Goal: Check status: Check status

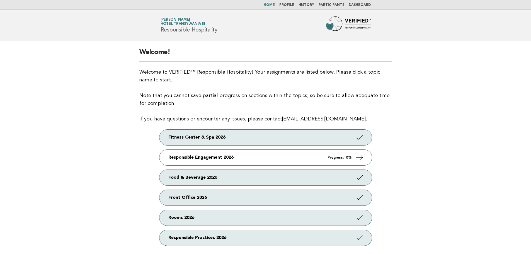
scroll to position [56, 0]
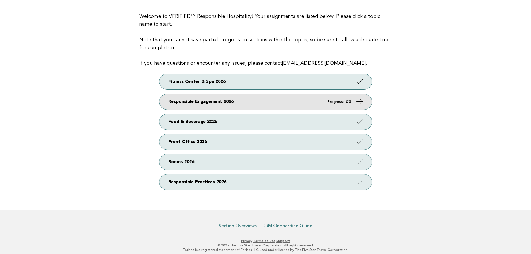
click at [217, 101] on link "Responsible Engagement 2026 Progress: 0%" at bounding box center [265, 102] width 212 height 16
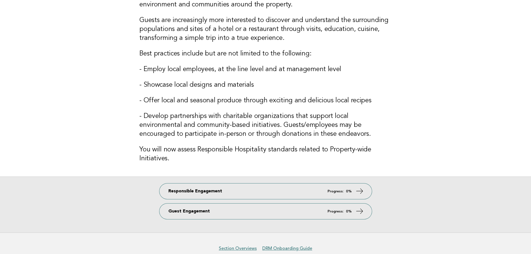
scroll to position [84, 0]
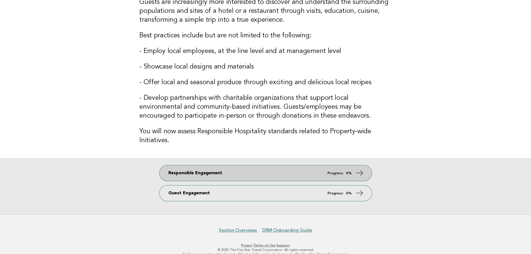
click at [219, 176] on link "Responsible Engagement Progress: 0%" at bounding box center [265, 173] width 212 height 16
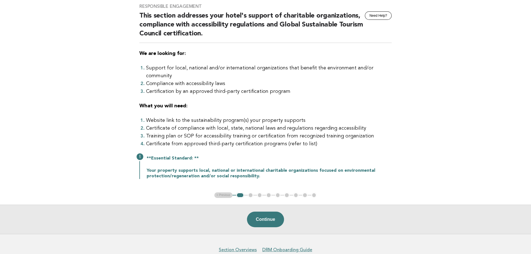
scroll to position [56, 0]
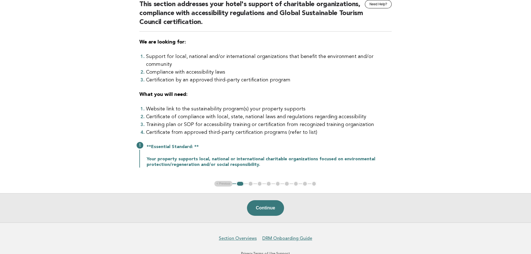
click at [267, 200] on button "Continue" at bounding box center [265, 208] width 37 height 16
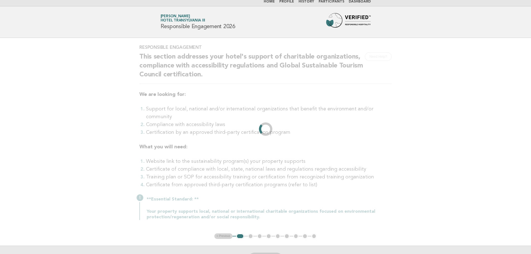
scroll to position [0, 0]
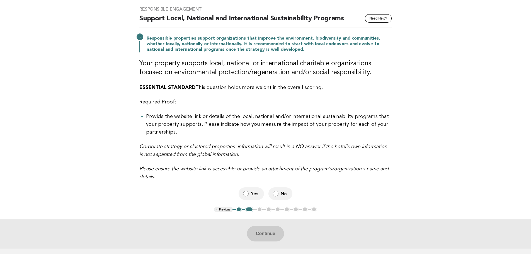
scroll to position [28, 0]
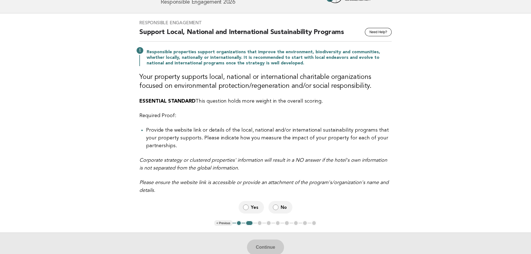
click at [256, 204] on span "Yes" at bounding box center [255, 207] width 9 height 6
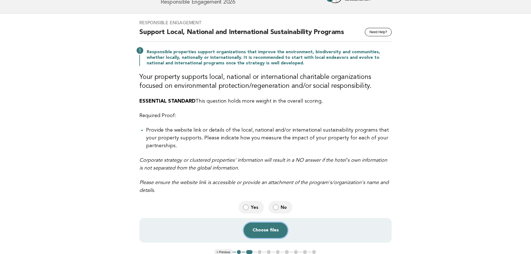
click at [272, 227] on button "Choose files" at bounding box center [266, 230] width 44 height 16
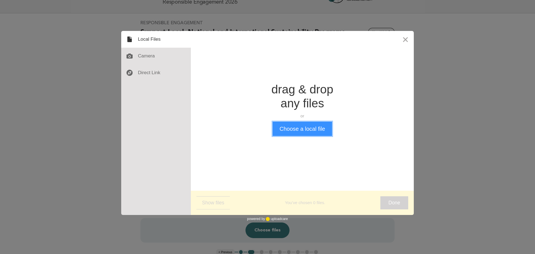
click at [296, 129] on button "Choose a local file" at bounding box center [302, 129] width 59 height 14
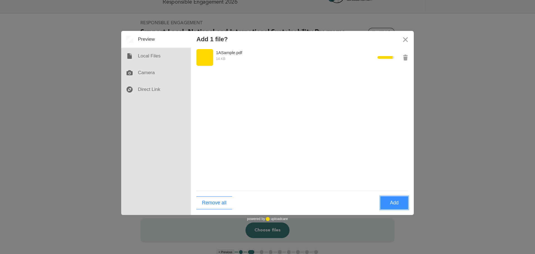
click at [384, 205] on button "Add" at bounding box center [394, 202] width 28 height 13
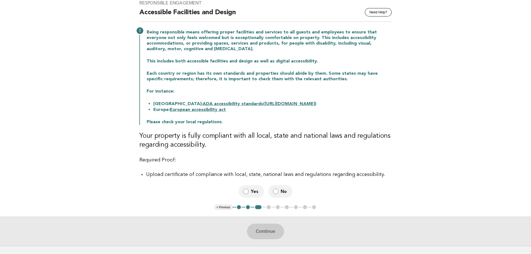
scroll to position [56, 0]
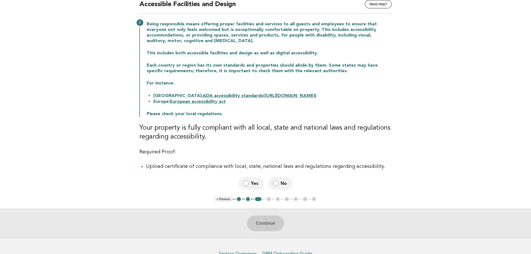
click at [253, 183] on span "Yes" at bounding box center [255, 183] width 9 height 6
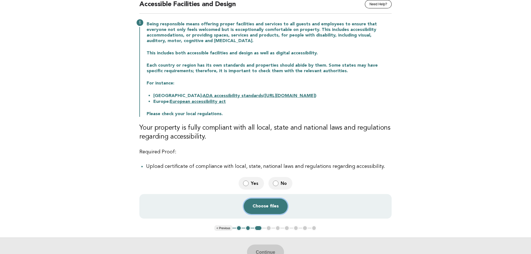
click at [265, 208] on button "Choose files" at bounding box center [266, 206] width 44 height 16
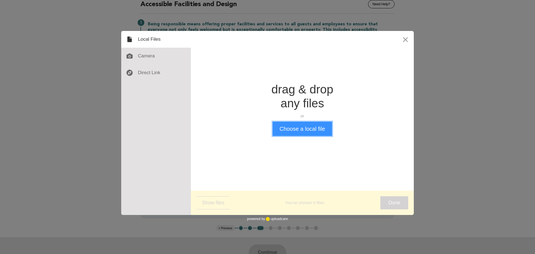
click at [294, 130] on button "Choose a local file" at bounding box center [302, 129] width 59 height 14
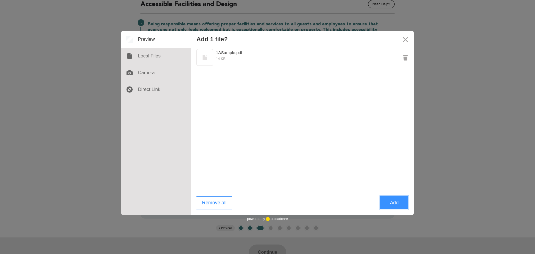
click at [394, 205] on button "Add" at bounding box center [394, 202] width 28 height 13
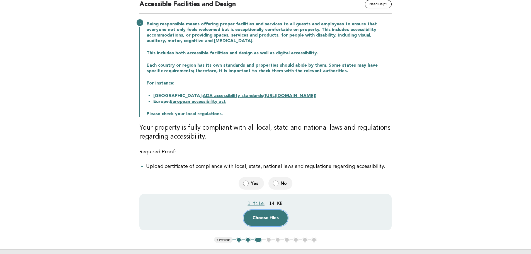
click at [264, 218] on button "Choose files" at bounding box center [266, 218] width 44 height 16
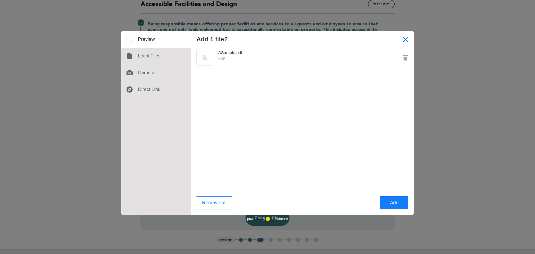
click at [405, 38] on button "Close" at bounding box center [405, 39] width 17 height 17
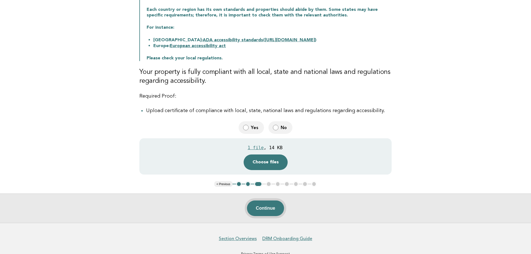
drag, startPoint x: 268, startPoint y: 215, endPoint x: 270, endPoint y: 212, distance: 3.7
click at [268, 215] on button "Continue" at bounding box center [265, 208] width 37 height 16
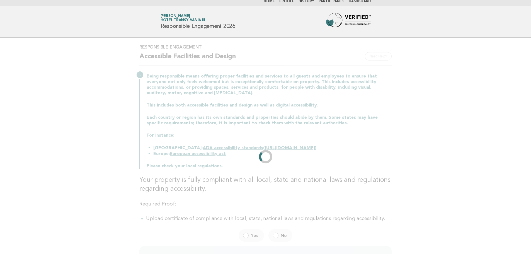
scroll to position [0, 0]
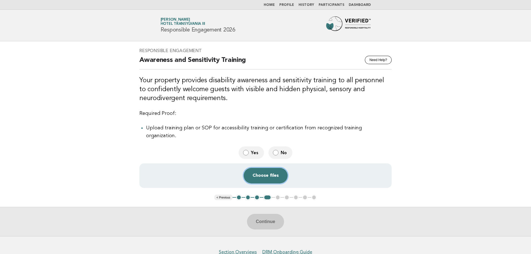
click at [264, 168] on button "Choose files" at bounding box center [266, 176] width 44 height 16
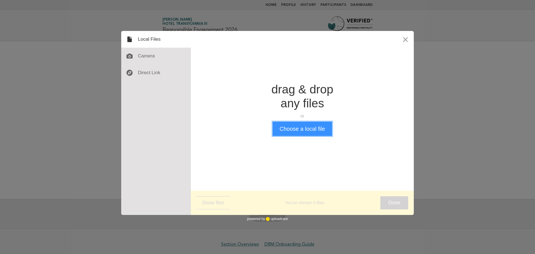
click at [309, 128] on button "Choose a local file" at bounding box center [302, 129] width 59 height 14
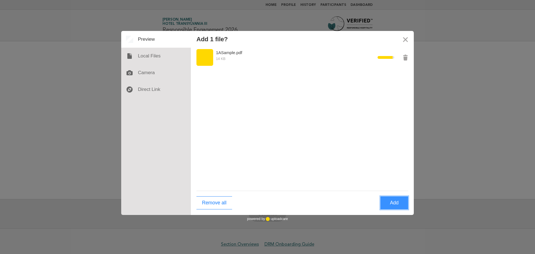
click at [395, 201] on button "Add" at bounding box center [394, 202] width 28 height 13
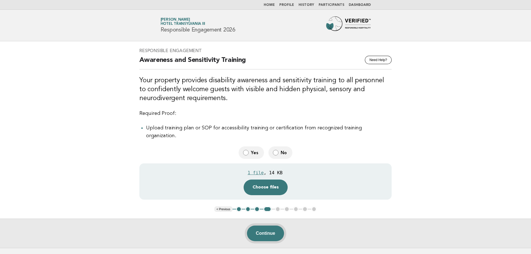
click at [265, 229] on button "Continue" at bounding box center [265, 234] width 37 height 16
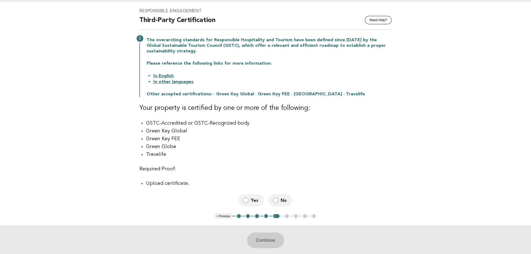
scroll to position [56, 0]
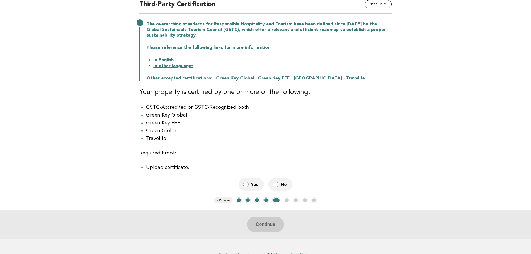
click at [282, 187] on span "No" at bounding box center [284, 184] width 7 height 6
click at [268, 227] on button "Continue" at bounding box center [265, 225] width 37 height 16
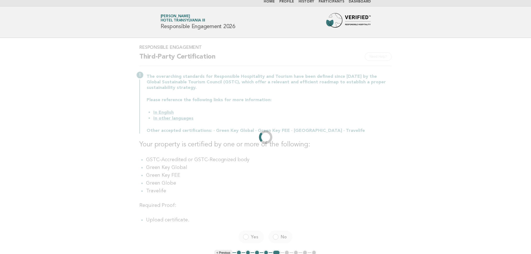
scroll to position [0, 0]
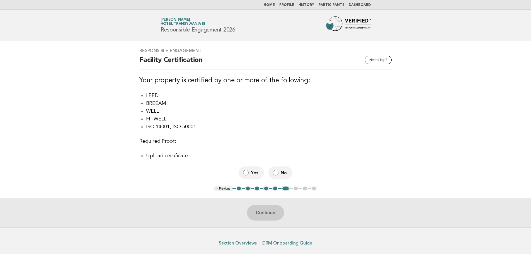
click at [256, 176] on span "Yes" at bounding box center [255, 173] width 9 height 6
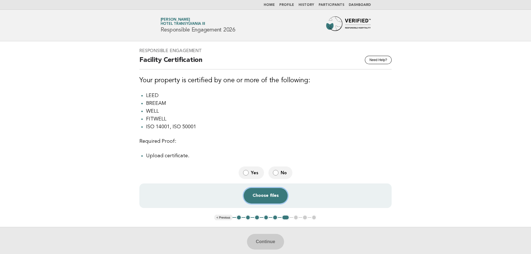
click at [270, 195] on button "Choose files" at bounding box center [266, 196] width 44 height 16
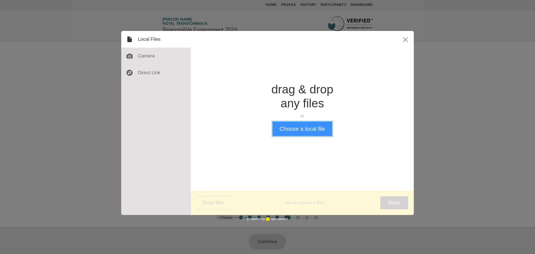
click at [304, 131] on button "Choose a local file" at bounding box center [302, 129] width 59 height 14
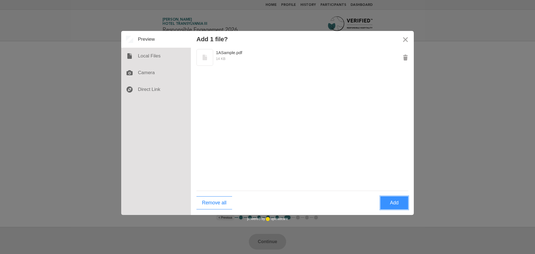
click at [394, 202] on button "Add" at bounding box center [394, 202] width 28 height 13
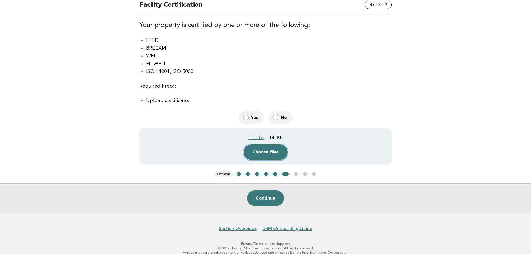
scroll to position [56, 0]
click at [273, 200] on button "Continue" at bounding box center [265, 198] width 37 height 16
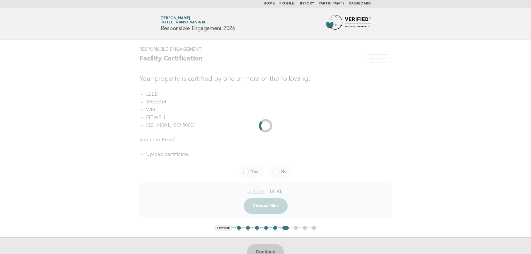
scroll to position [0, 0]
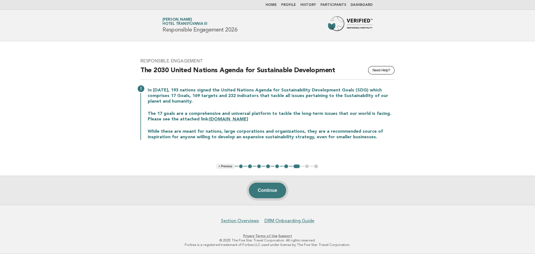
click at [267, 196] on button "Continue" at bounding box center [267, 191] width 37 height 16
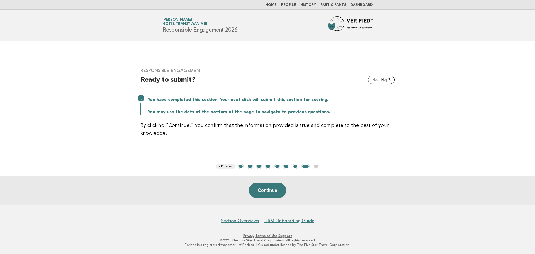
click at [261, 192] on button "Continue" at bounding box center [267, 191] width 37 height 16
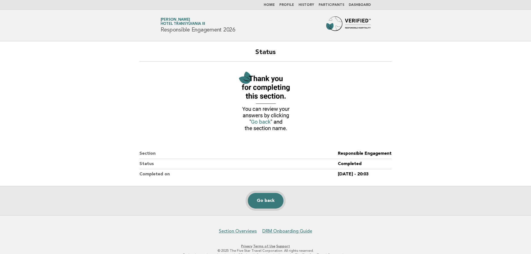
click at [253, 198] on link "Go back" at bounding box center [266, 201] width 36 height 16
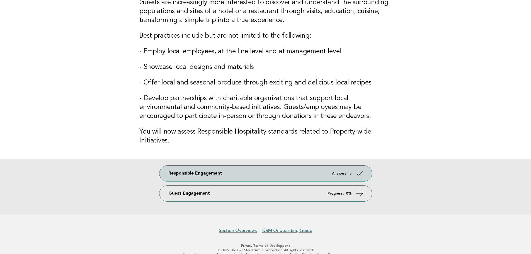
scroll to position [84, 0]
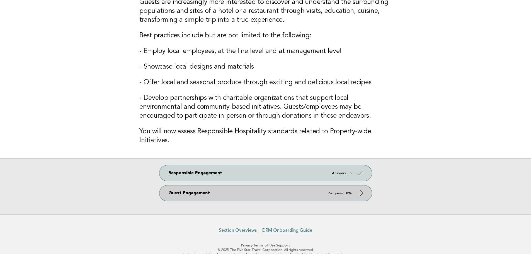
click at [220, 196] on link "Guest Engagement Progress: 0%" at bounding box center [265, 193] width 212 height 16
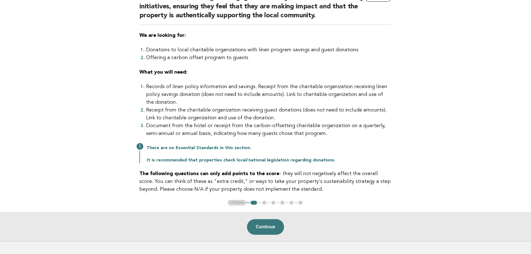
scroll to position [63, 0]
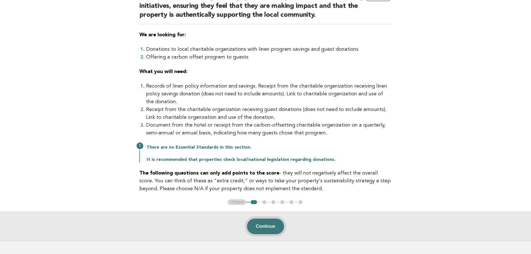
click at [266, 219] on button "Continue" at bounding box center [265, 227] width 37 height 16
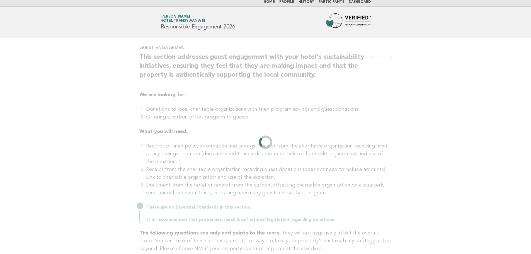
scroll to position [0, 0]
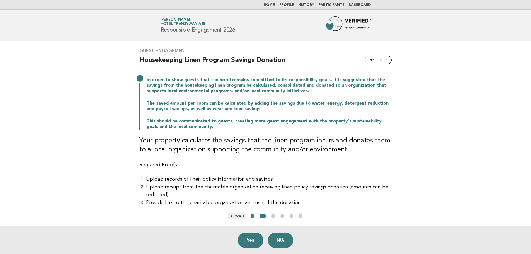
click at [254, 217] on button "1" at bounding box center [253, 216] width 6 height 6
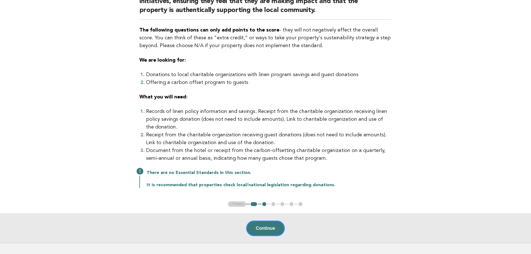
scroll to position [84, 0]
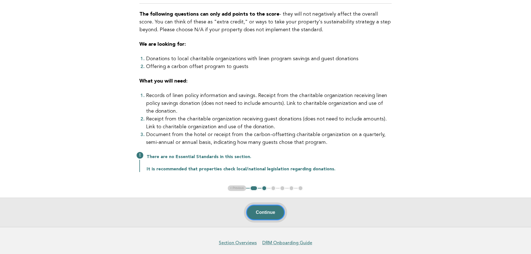
click at [270, 207] on button "Continue" at bounding box center [265, 213] width 39 height 16
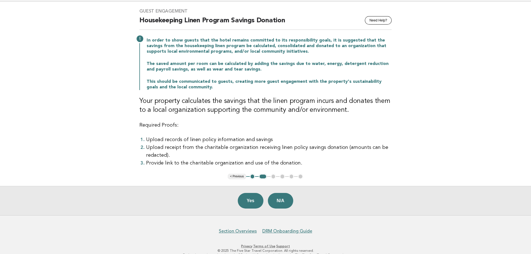
scroll to position [50, 0]
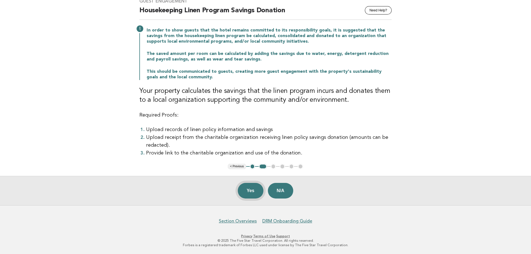
click at [251, 192] on button "Yes" at bounding box center [251, 191] width 26 height 16
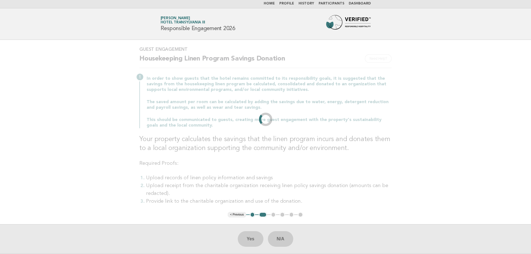
scroll to position [0, 0]
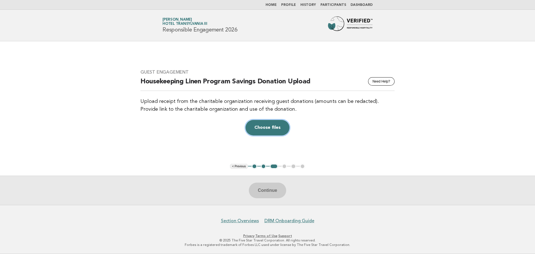
click at [269, 128] on button "Choose files" at bounding box center [268, 128] width 44 height 16
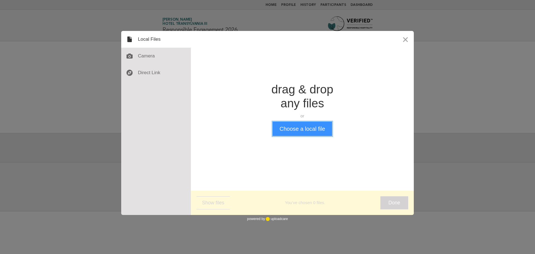
click at [291, 132] on button "Choose a local file" at bounding box center [302, 129] width 59 height 14
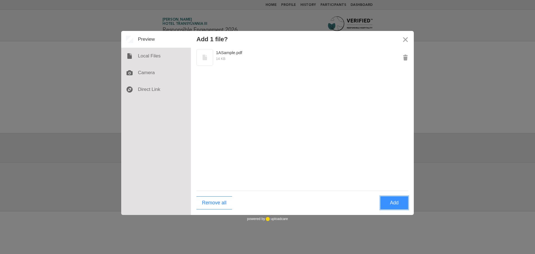
click at [392, 202] on button "Add" at bounding box center [394, 202] width 28 height 13
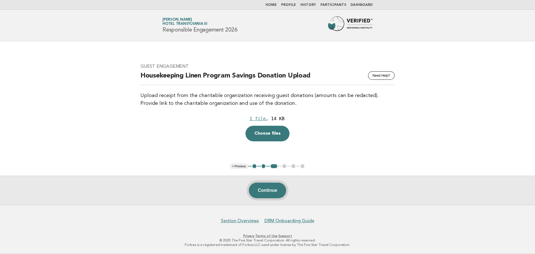
click at [275, 189] on button "Continue" at bounding box center [267, 191] width 37 height 16
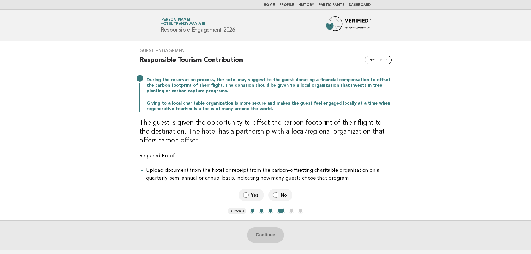
click at [284, 195] on span "No" at bounding box center [284, 195] width 7 height 6
click at [265, 232] on button "Continue" at bounding box center [265, 235] width 37 height 16
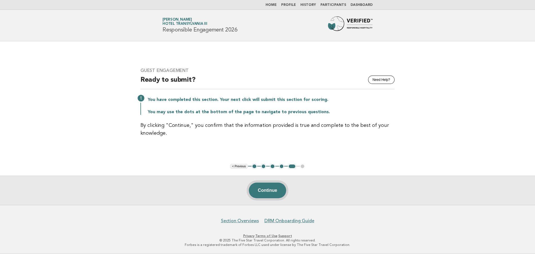
click at [269, 195] on button "Continue" at bounding box center [267, 191] width 37 height 16
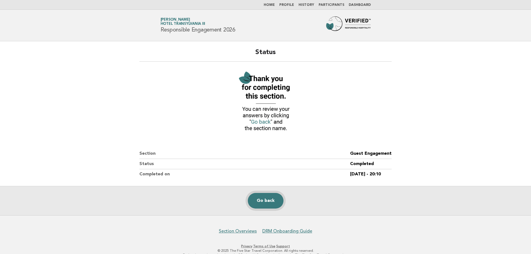
click at [266, 198] on link "Go back" at bounding box center [266, 201] width 36 height 16
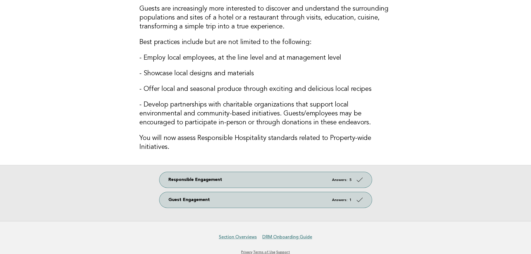
scroll to position [93, 0]
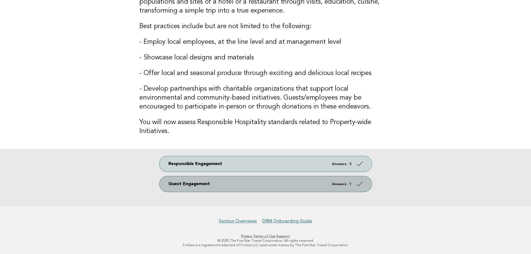
click at [258, 185] on link "Guest Engagement Answers: 1" at bounding box center [265, 184] width 212 height 16
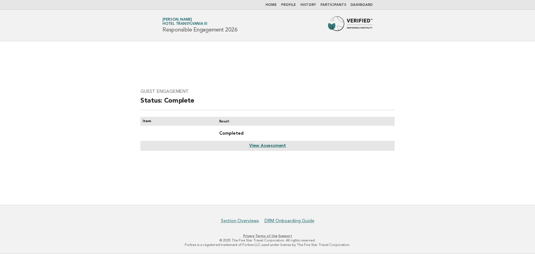
click at [260, 147] on link "View Assessment" at bounding box center [267, 146] width 37 height 4
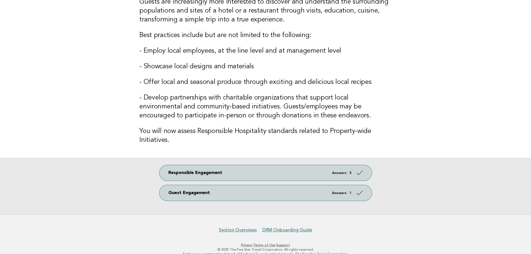
scroll to position [93, 0]
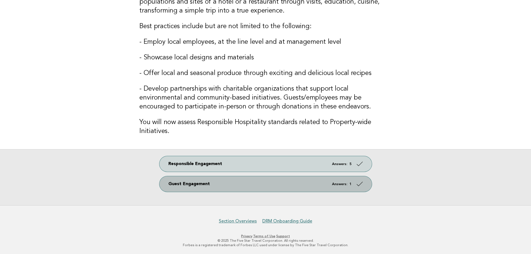
click at [240, 186] on link "Guest Engagement Answers: 1" at bounding box center [265, 184] width 212 height 16
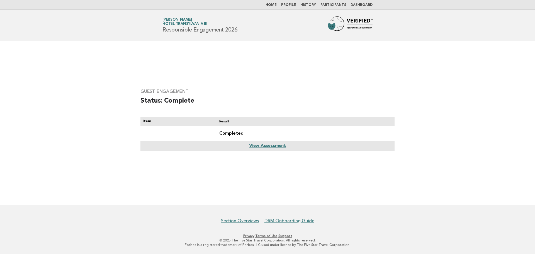
click at [357, 5] on link "Dashboard" at bounding box center [362, 4] width 22 height 3
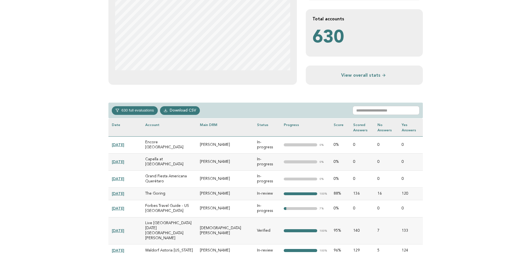
scroll to position [195, 0]
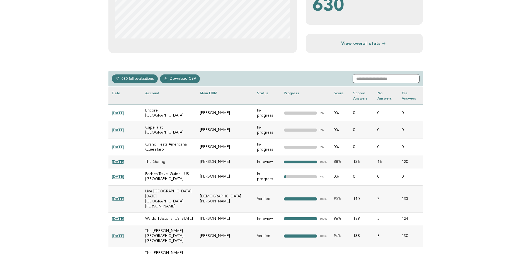
click at [383, 78] on input "text" at bounding box center [386, 78] width 67 height 9
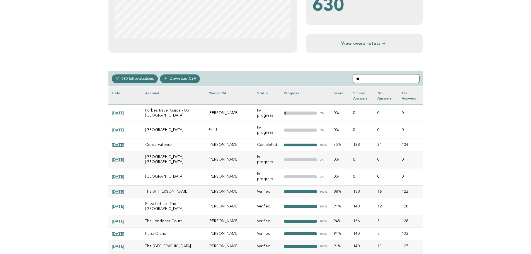
type input "*"
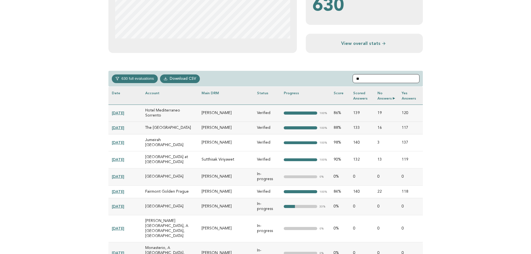
type input "*"
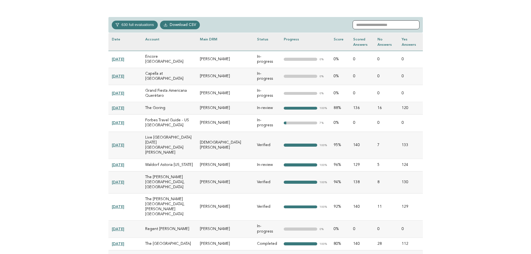
scroll to position [251, 0]
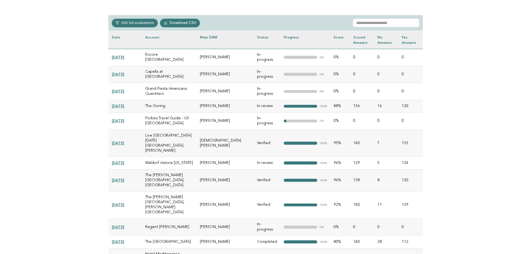
click at [123, 141] on link "[DATE]" at bounding box center [118, 143] width 13 height 4
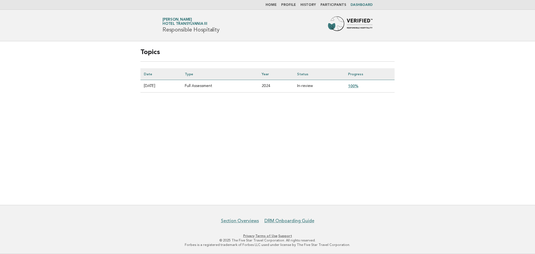
click at [358, 86] on link "100%" at bounding box center [353, 86] width 10 height 4
